Goal: Check status: Check status

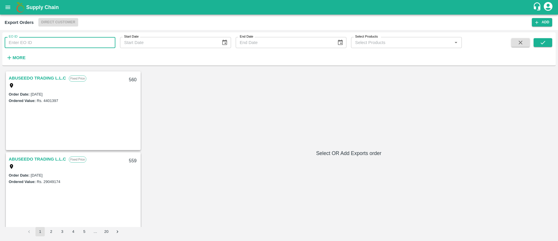
click at [50, 40] on input "EO ID" at bounding box center [60, 42] width 111 height 11
click at [12, 10] on button "open drawer" at bounding box center [7, 7] width 13 height 13
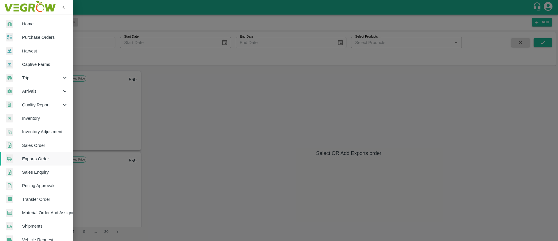
click at [89, 44] on div at bounding box center [279, 120] width 558 height 241
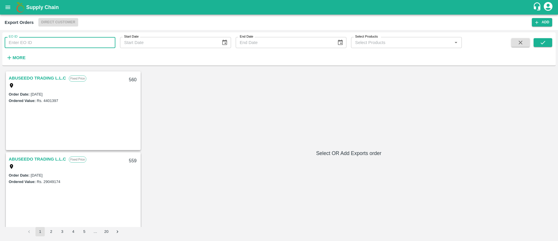
click at [36, 38] on input "EO ID" at bounding box center [60, 42] width 111 height 11
paste input "482"
type input "482"
click at [544, 41] on icon "submit" at bounding box center [543, 42] width 6 height 6
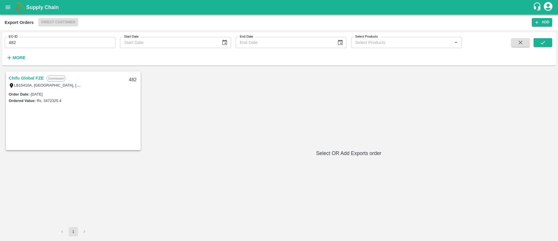
click at [26, 79] on link "Chifu Global FZE" at bounding box center [26, 78] width 35 height 8
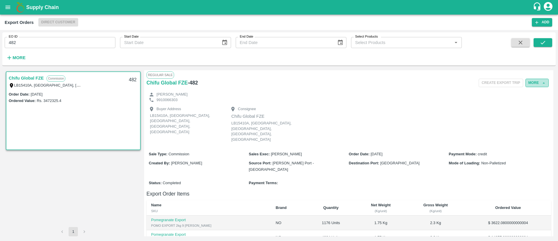
click at [536, 80] on button "More" at bounding box center [537, 83] width 23 height 8
click at [523, 108] on div at bounding box center [524, 109] width 16 height 6
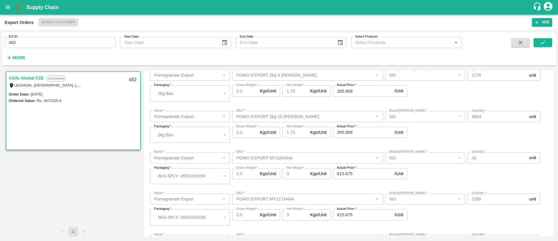
scroll to position [249, 0]
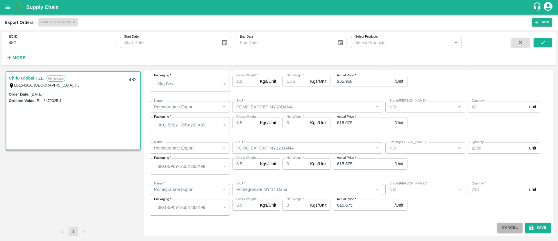
click at [503, 231] on button "Cancel" at bounding box center [510, 227] width 25 height 10
